Goal: Transaction & Acquisition: Purchase product/service

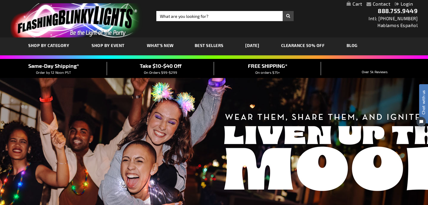
click at [181, 16] on div "Close dialog Get 10% Off Subscribe and save today Unlock Offer Submit" at bounding box center [214, 102] width 428 height 205
click at [181, 16] on input "Search" at bounding box center [224, 16] width 137 height 10
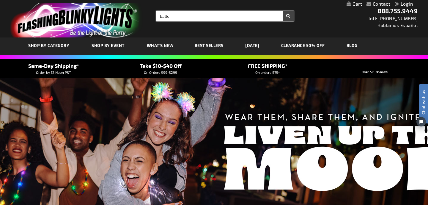
type input "balls"
click at [282, 11] on button "Search" at bounding box center [287, 16] width 11 height 10
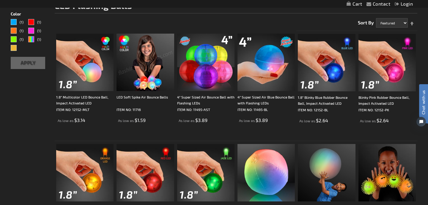
scroll to position [102, 0]
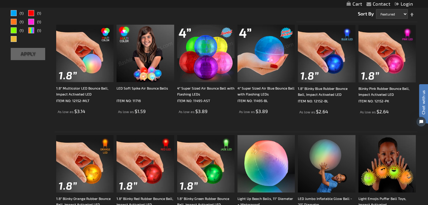
click at [212, 59] on img at bounding box center [205, 53] width 57 height 57
